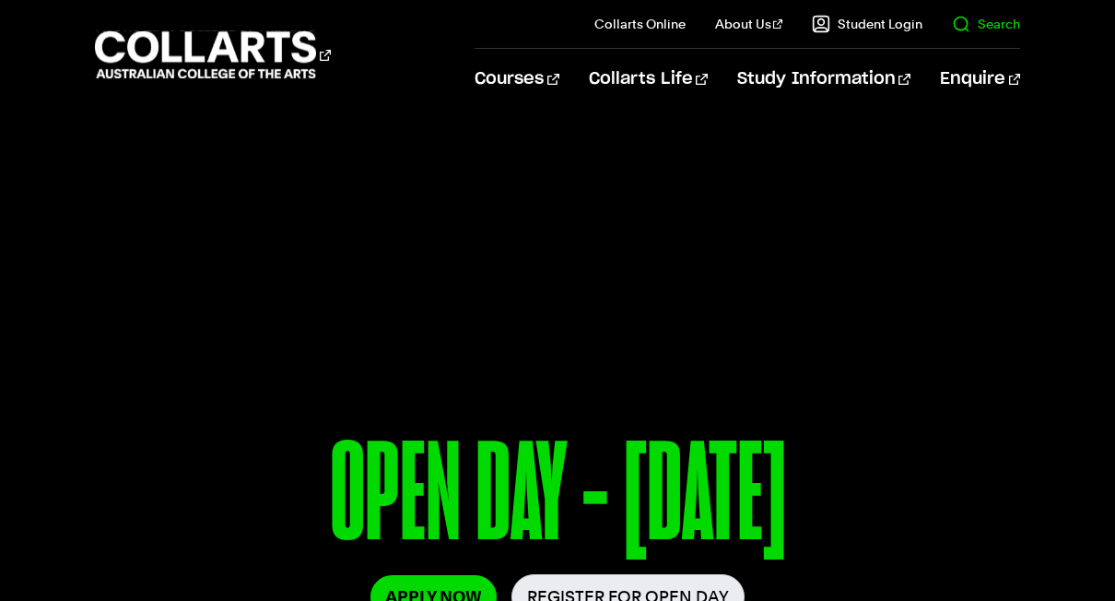
click at [990, 15] on link "Search" at bounding box center [986, 24] width 68 height 18
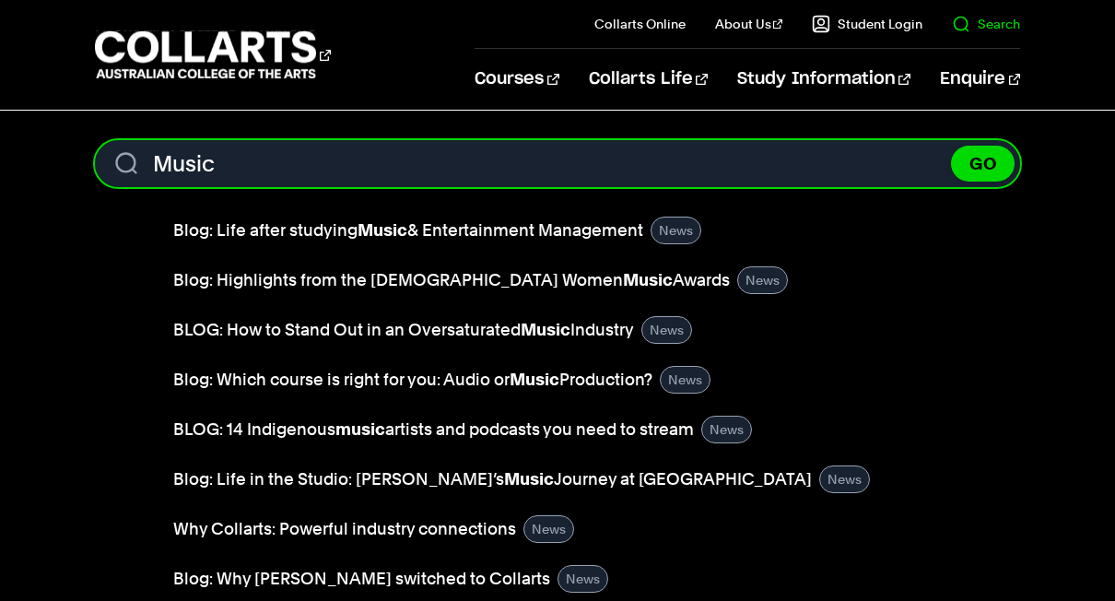
type input "Music"
click at [982, 163] on button "GO" at bounding box center [983, 164] width 64 height 36
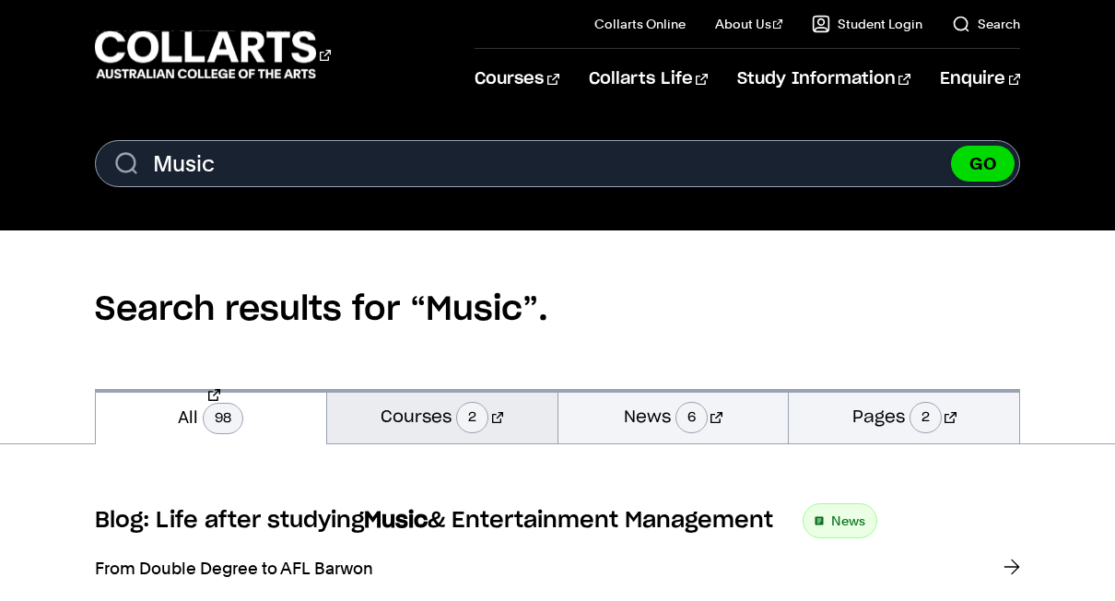
click at [447, 419] on link "Courses 2" at bounding box center [442, 416] width 230 height 54
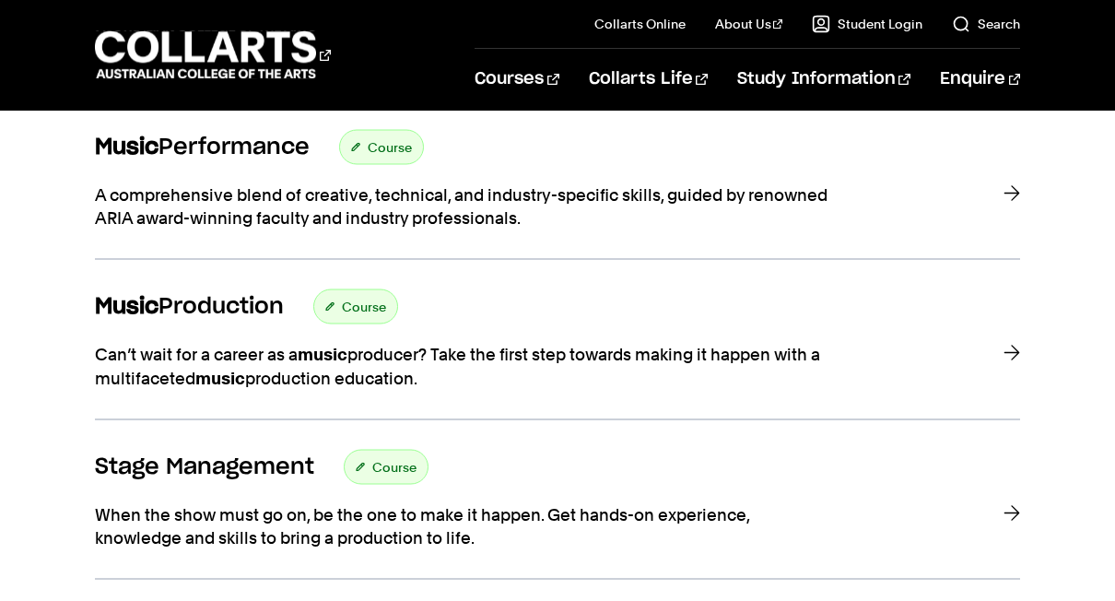
scroll to position [366, 0]
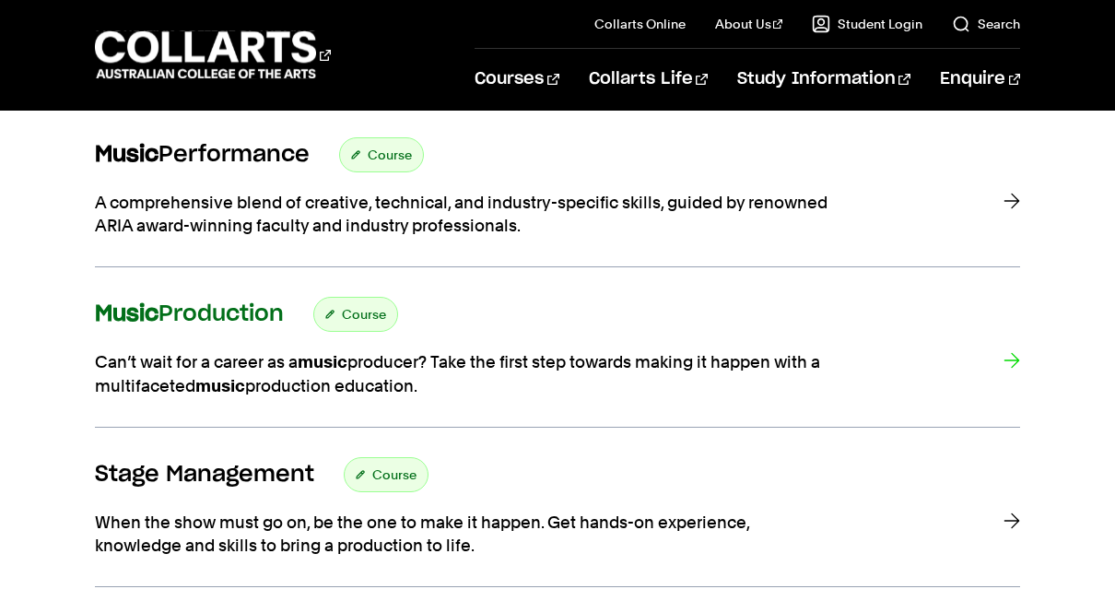
click at [987, 360] on div "Can’t wait for a career as a music producer? Take the first step towards making…" at bounding box center [557, 373] width 925 height 46
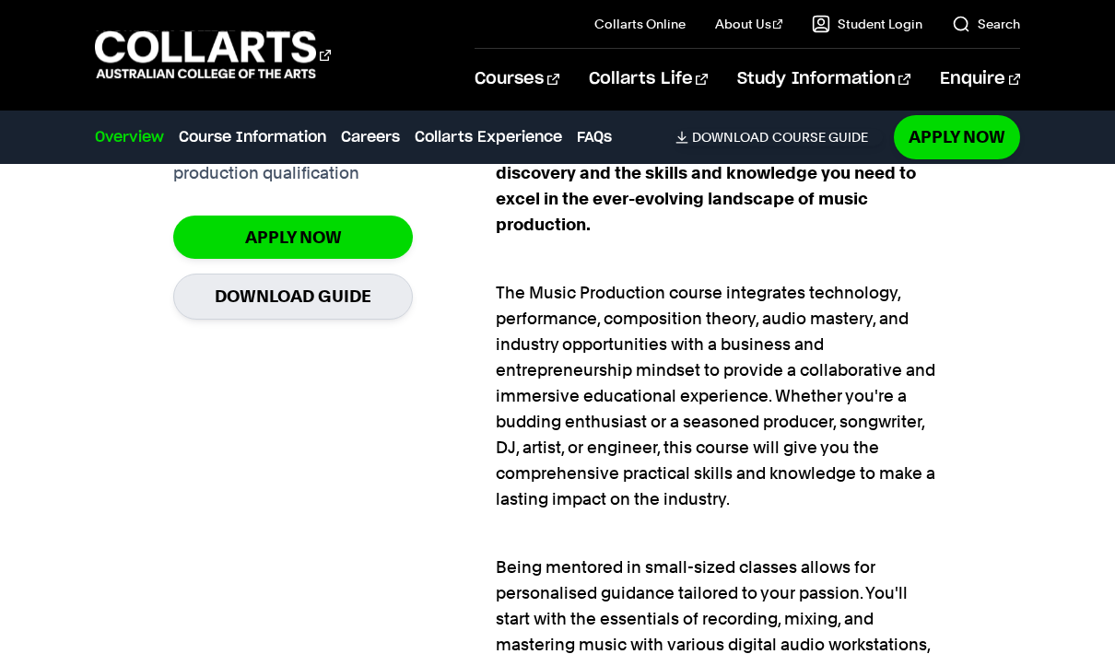
scroll to position [1418, 0]
